Goal: Find specific page/section: Find specific page/section

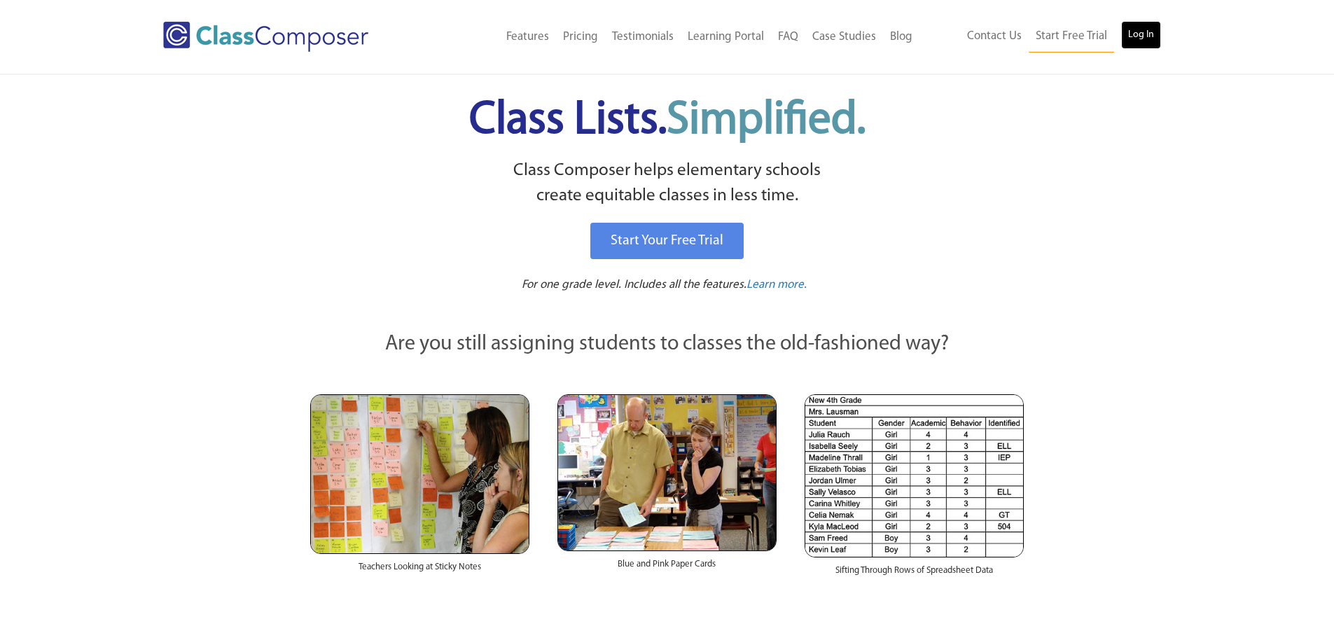
click at [1147, 40] on link "Log In" at bounding box center [1141, 35] width 40 height 28
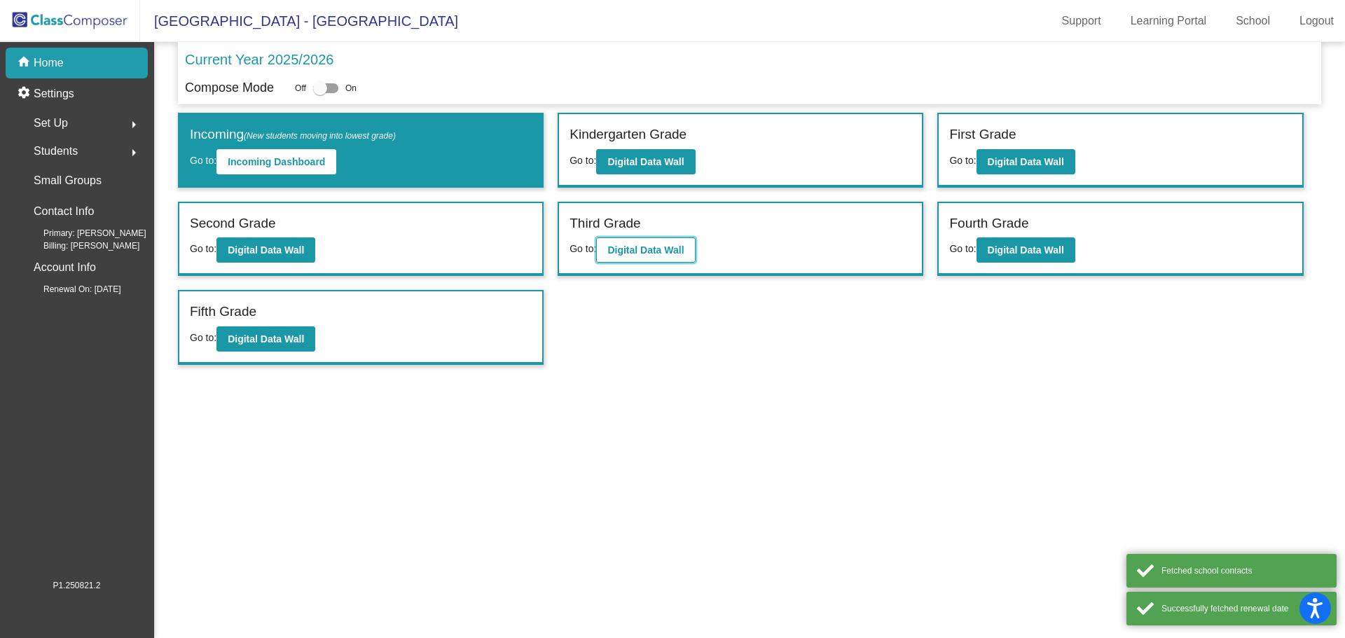
click at [646, 249] on b "Digital Data Wall" at bounding box center [645, 249] width 76 height 11
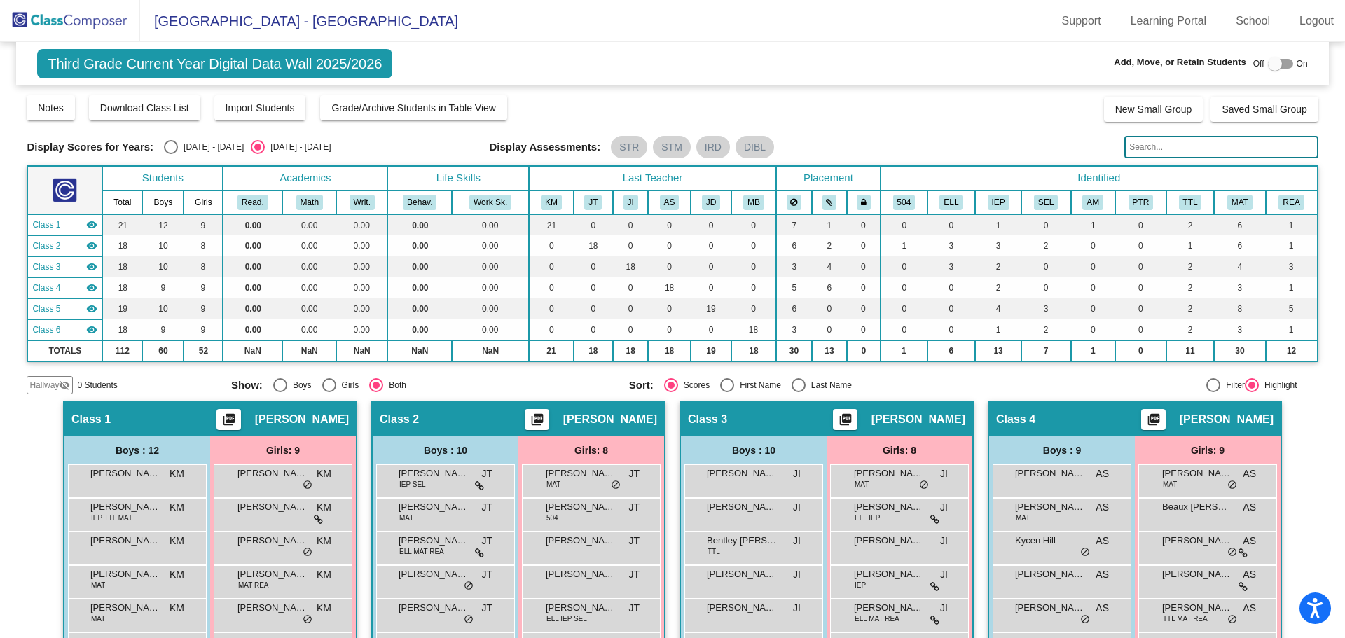
click at [1170, 151] on input "text" at bounding box center [1220, 147] width 193 height 22
type input "b"
type input "ben"
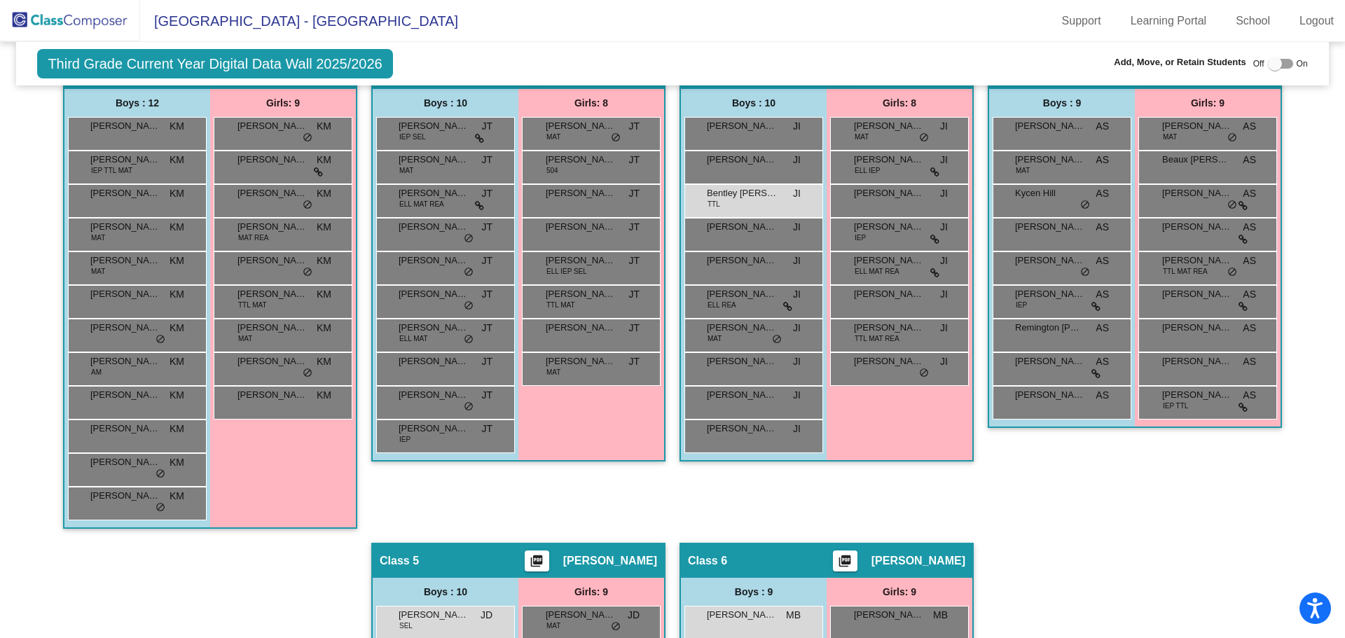
scroll to position [324, 0]
